Goal: Navigation & Orientation: Understand site structure

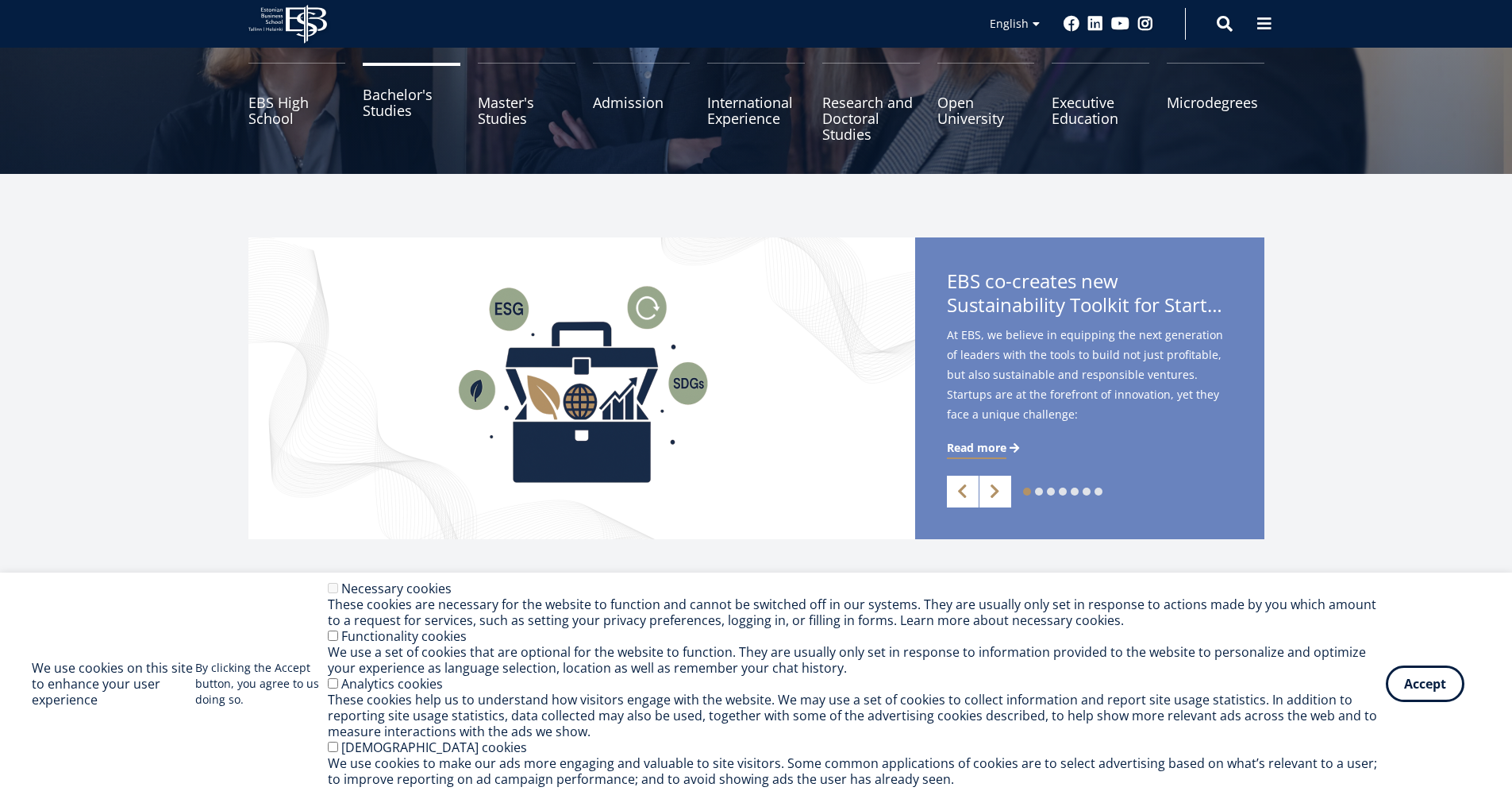
scroll to position [318, 0]
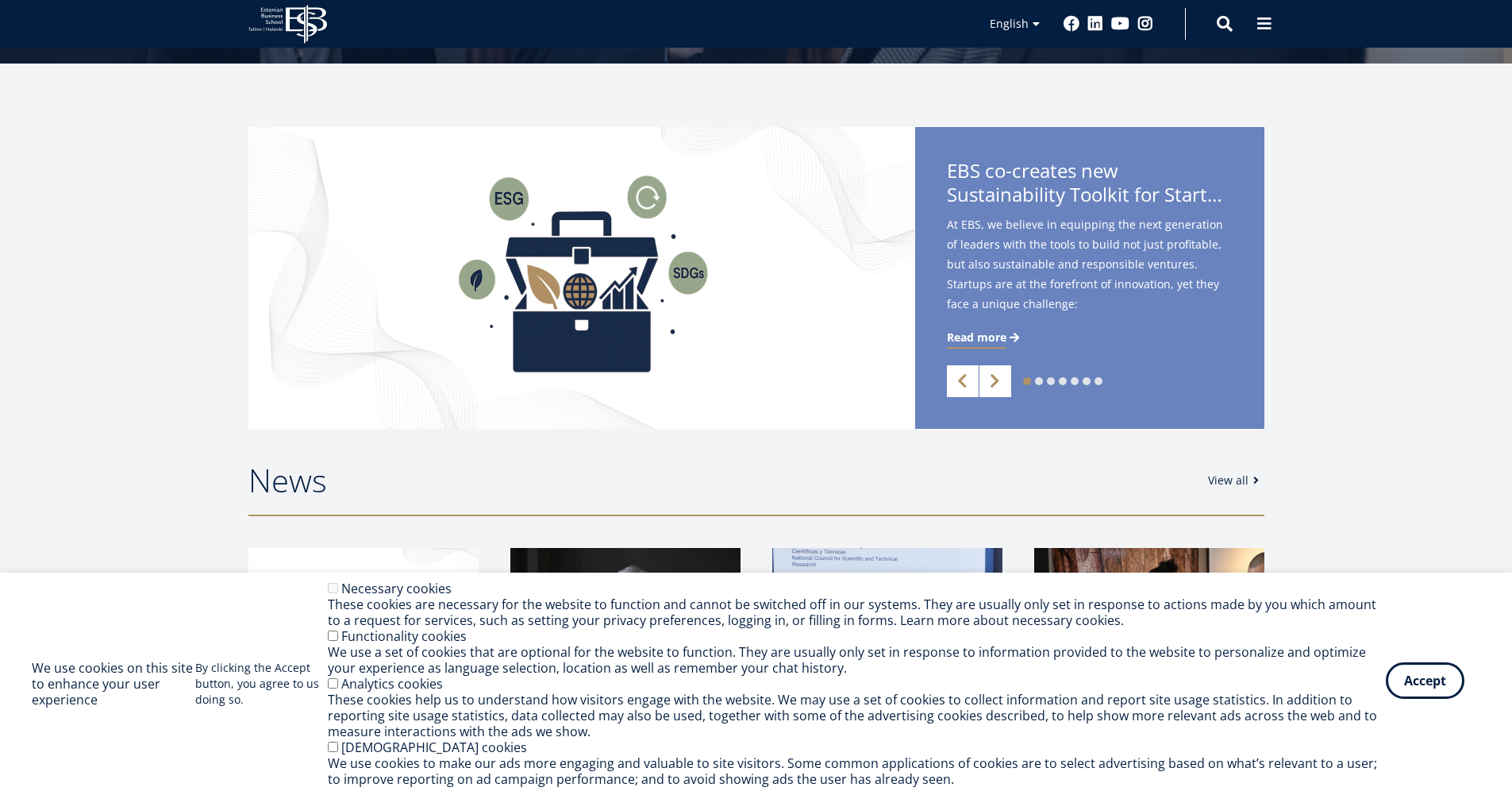
click at [1419, 682] on button "Accept" at bounding box center [1425, 680] width 79 height 37
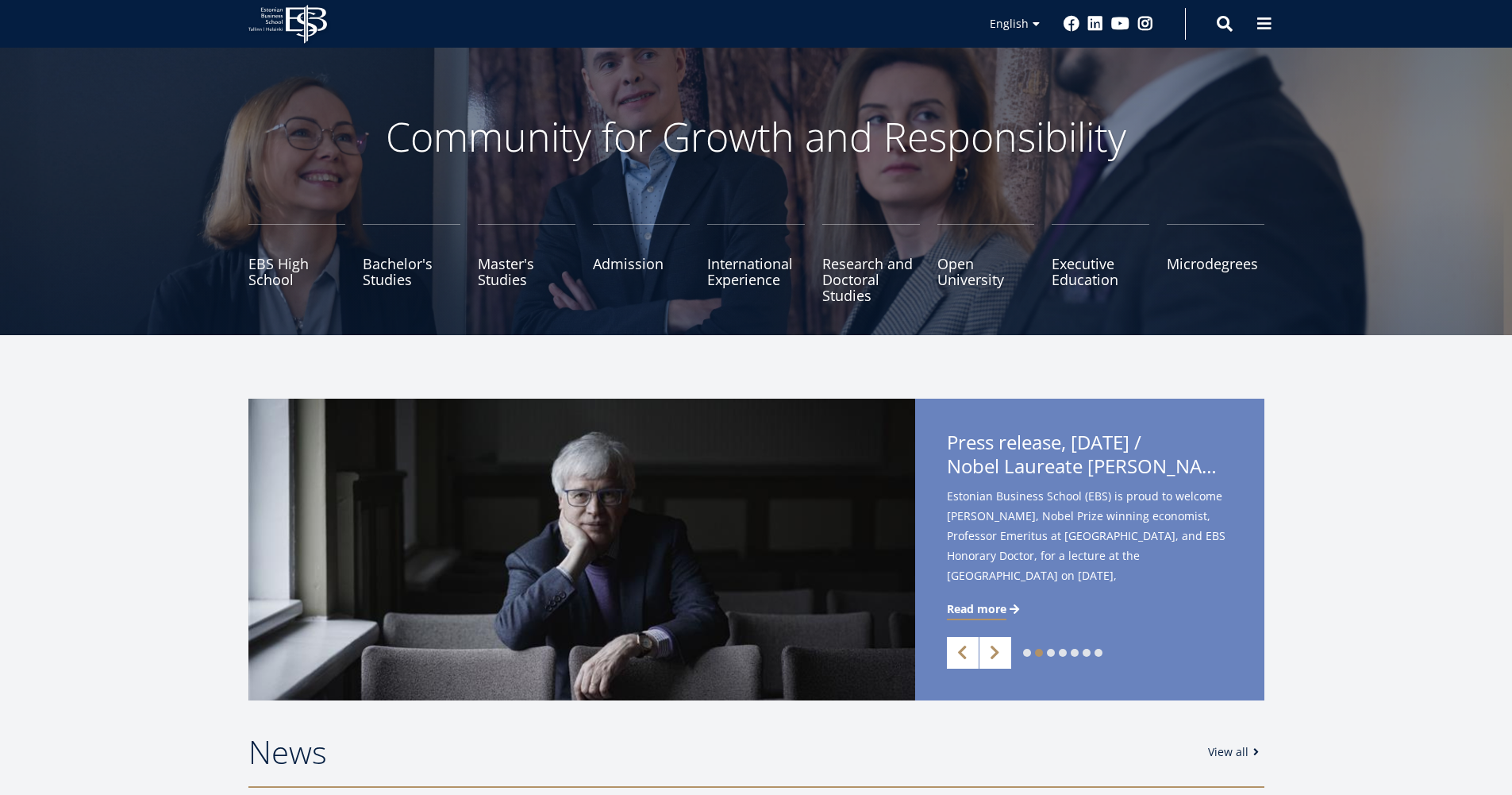
scroll to position [0, 0]
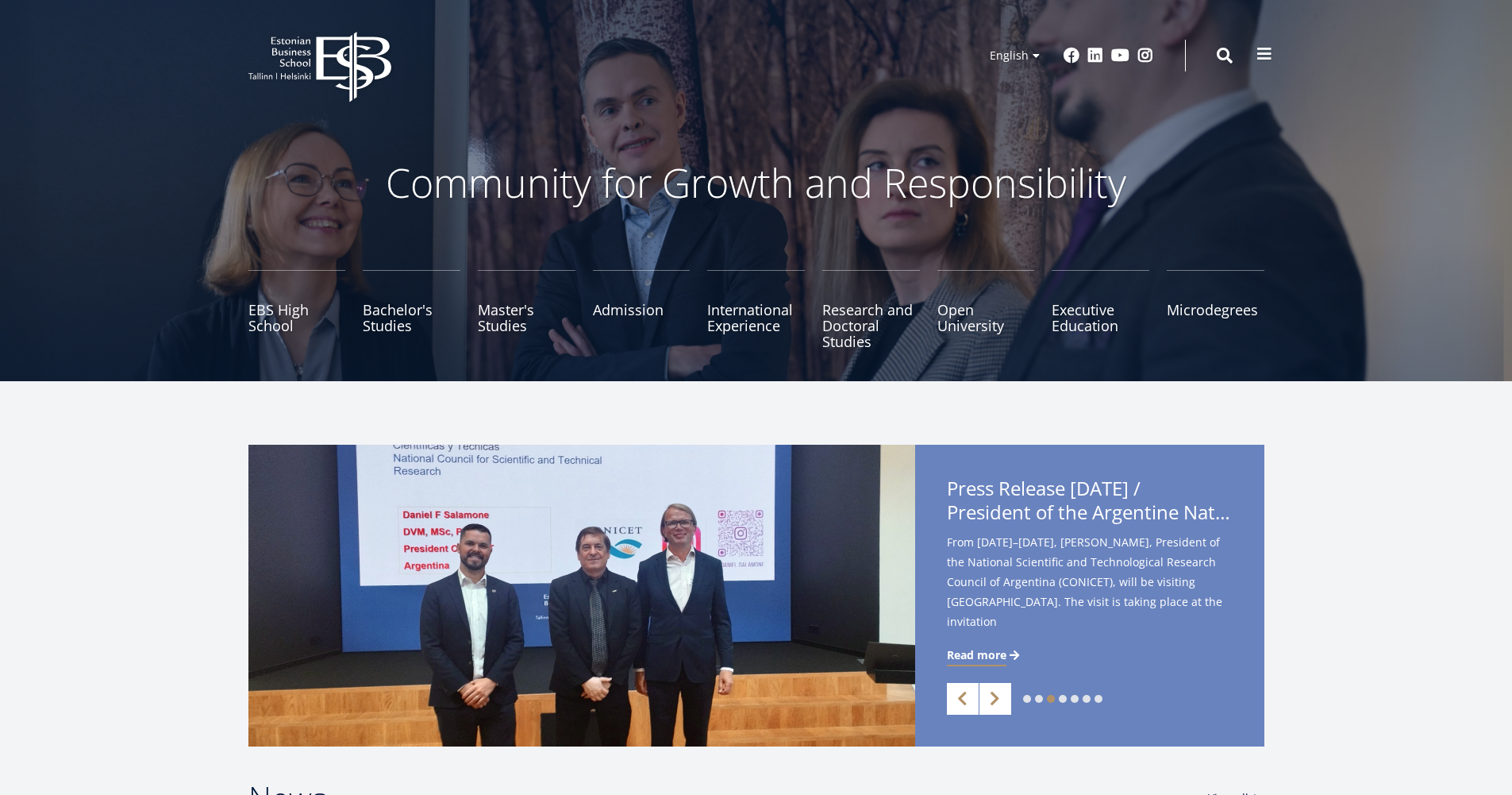
click at [1270, 51] on span at bounding box center [1265, 54] width 16 height 16
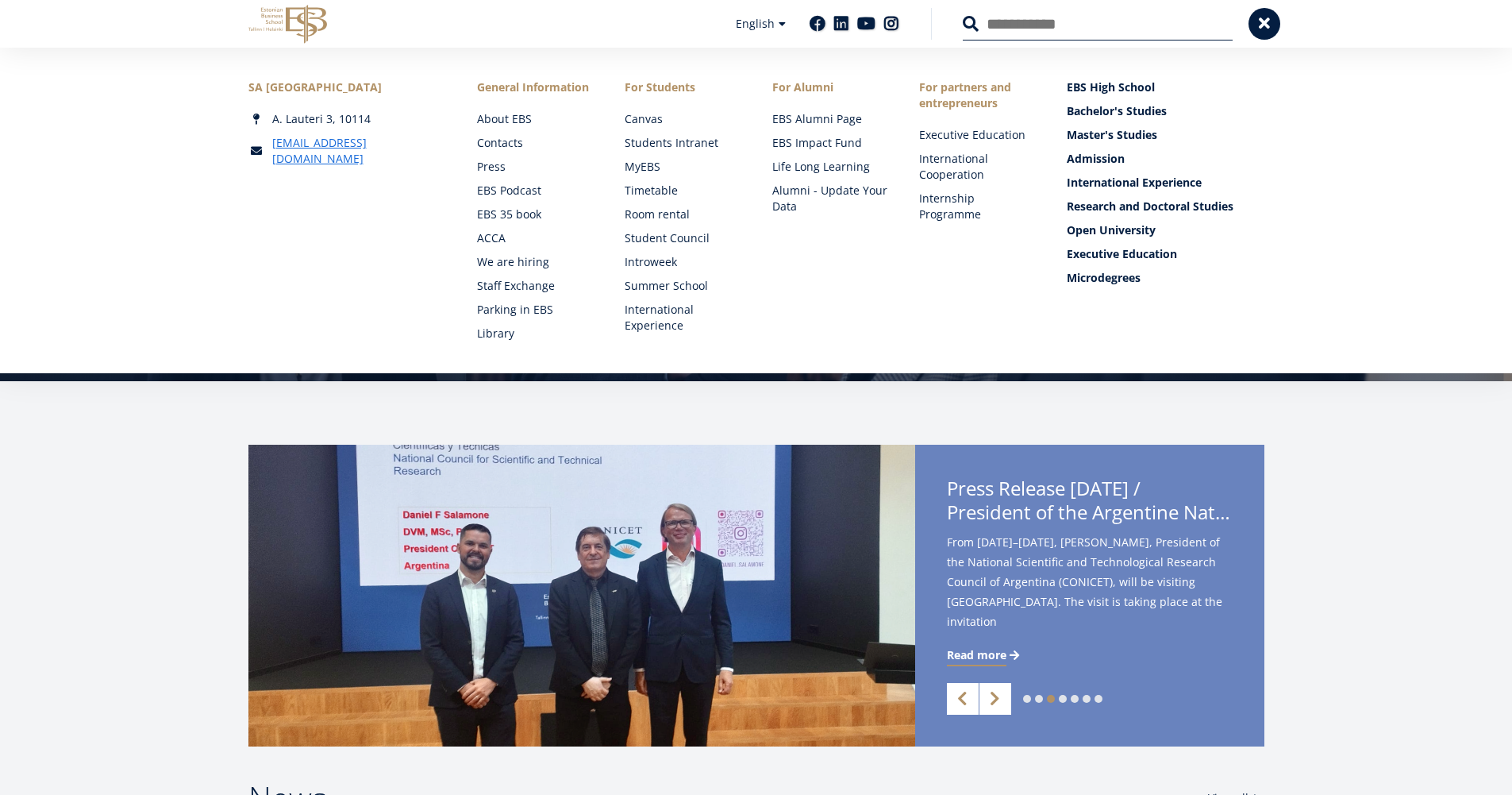
click at [83, 489] on div "1 2 3 4 5 6 7 Previous Next EBS co-creates new Sustainability Toolkit for Start…" at bounding box center [756, 595] width 1512 height 302
click at [319, 38] on icon "EBS Logo Created with Sketch." at bounding box center [288, 24] width 79 height 39
